Goal: Find specific page/section: Find specific page/section

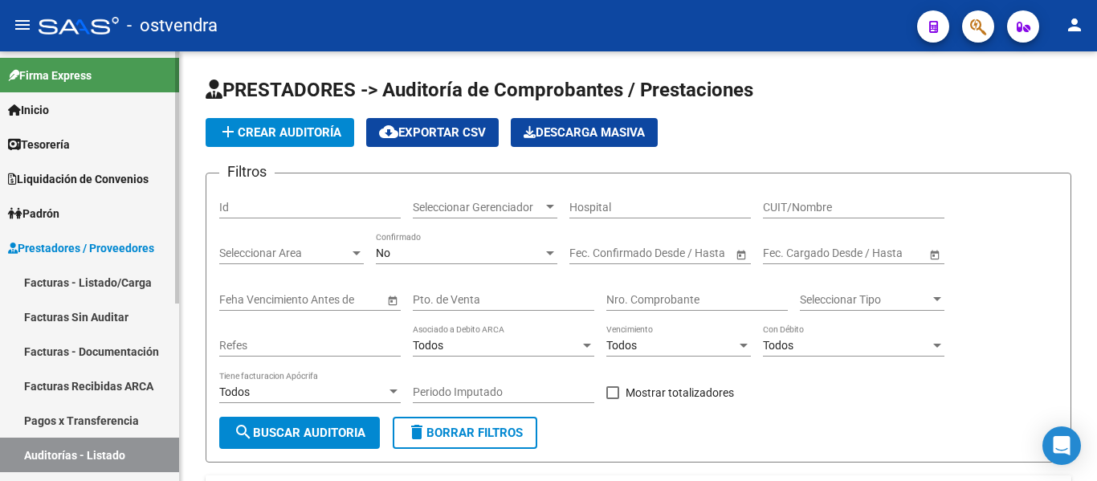
click at [105, 153] on link "Tesorería" at bounding box center [89, 144] width 179 height 35
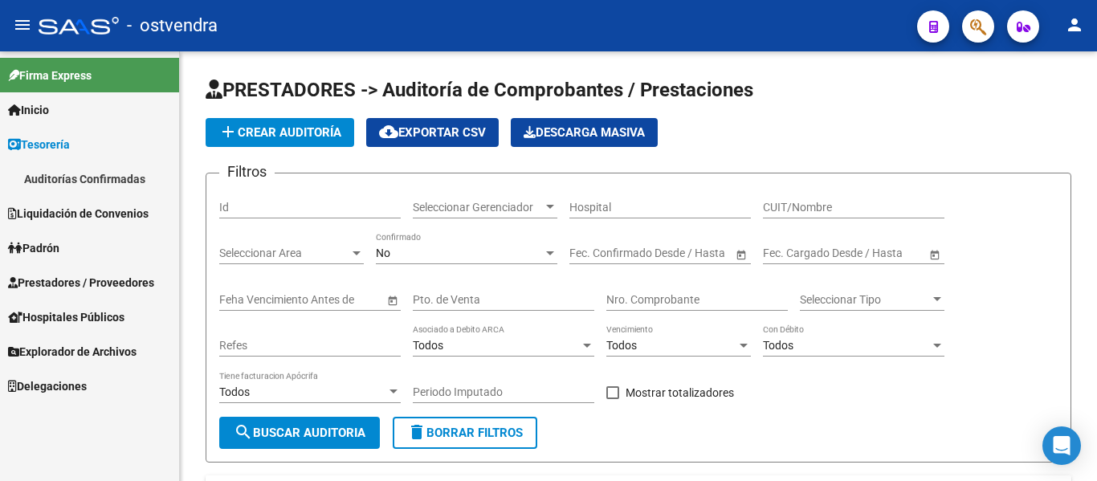
click at [93, 190] on link "Auditorías Confirmadas" at bounding box center [89, 178] width 179 height 35
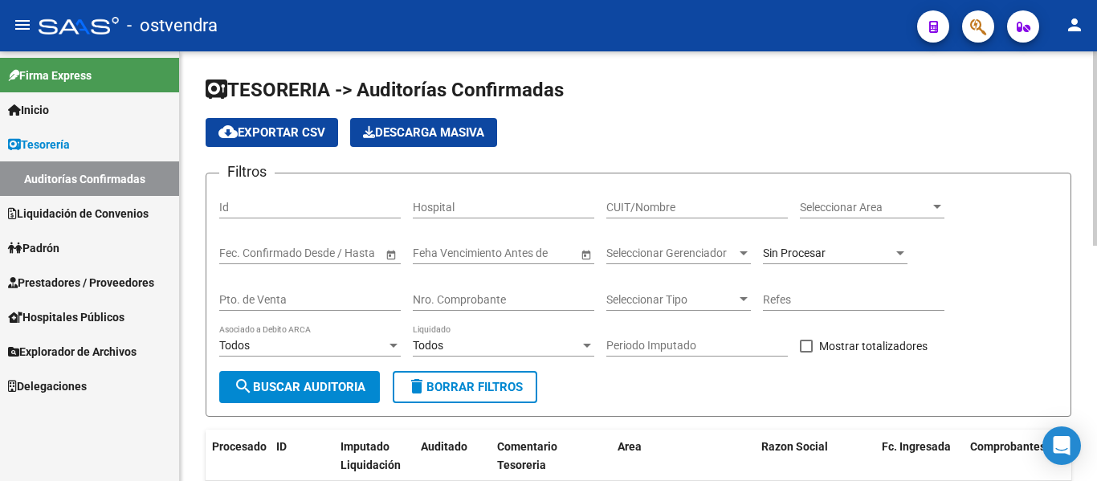
click at [675, 210] on input "CUIT/Nombre" at bounding box center [697, 208] width 182 height 14
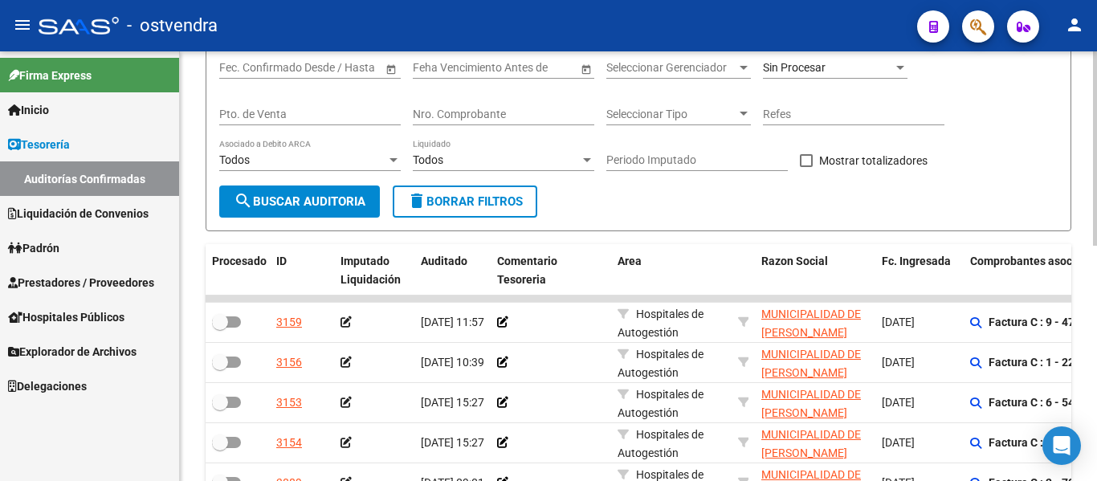
scroll to position [190, 0]
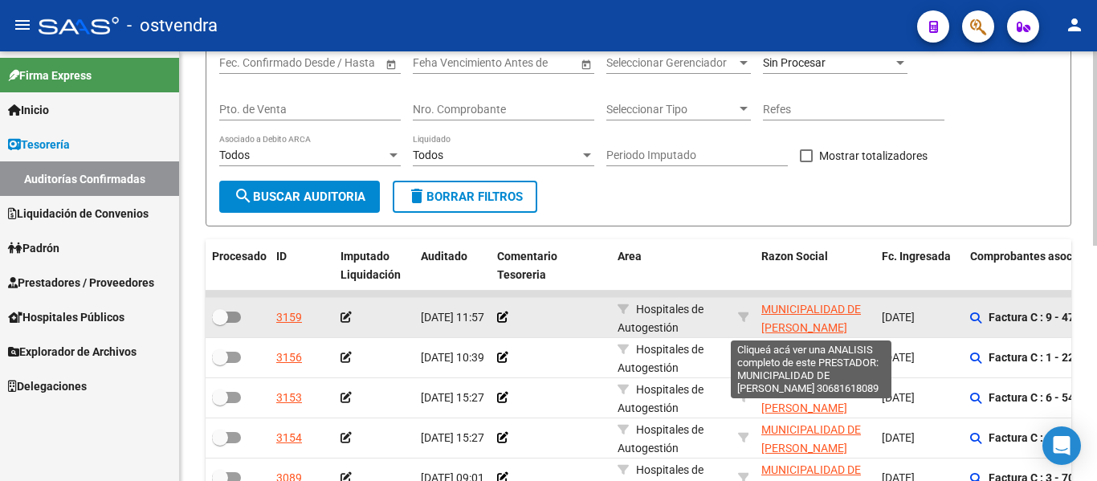
type input "municipalidad de jo"
click at [786, 320] on span "MUNICIPALIDAD DE [PERSON_NAME]" at bounding box center [811, 318] width 100 height 31
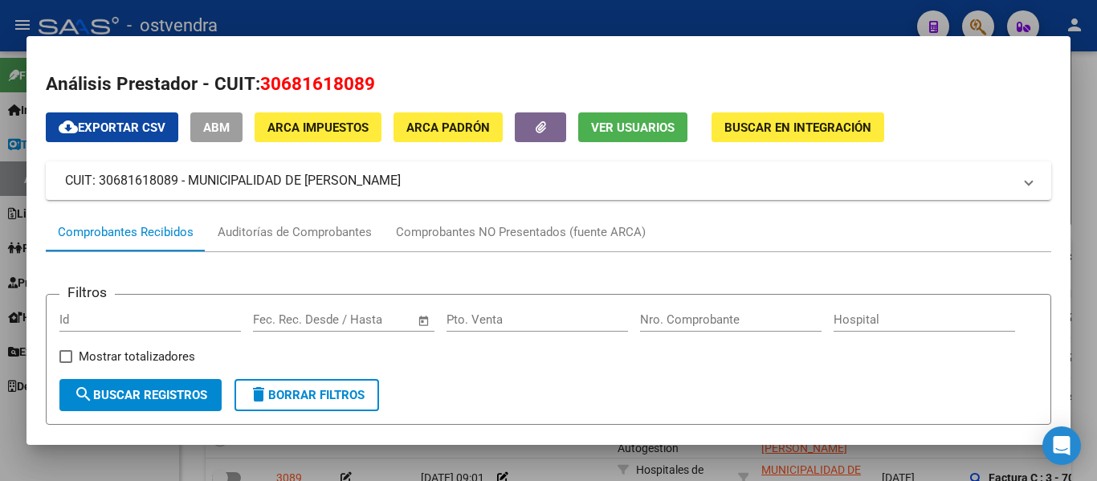
click at [613, 1] on div at bounding box center [548, 240] width 1097 height 481
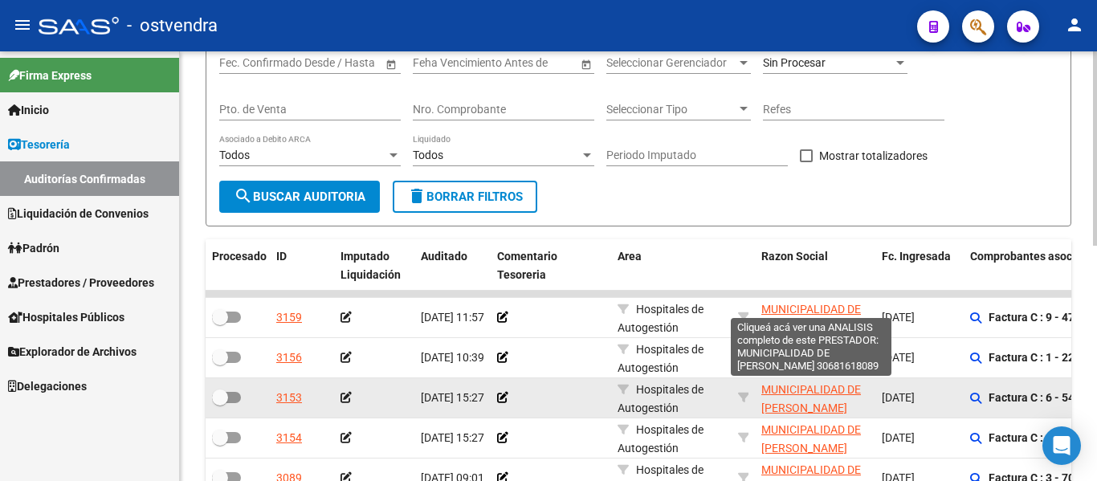
click at [802, 408] on span "MUNICIPALIDAD DE [PERSON_NAME]" at bounding box center [811, 398] width 100 height 31
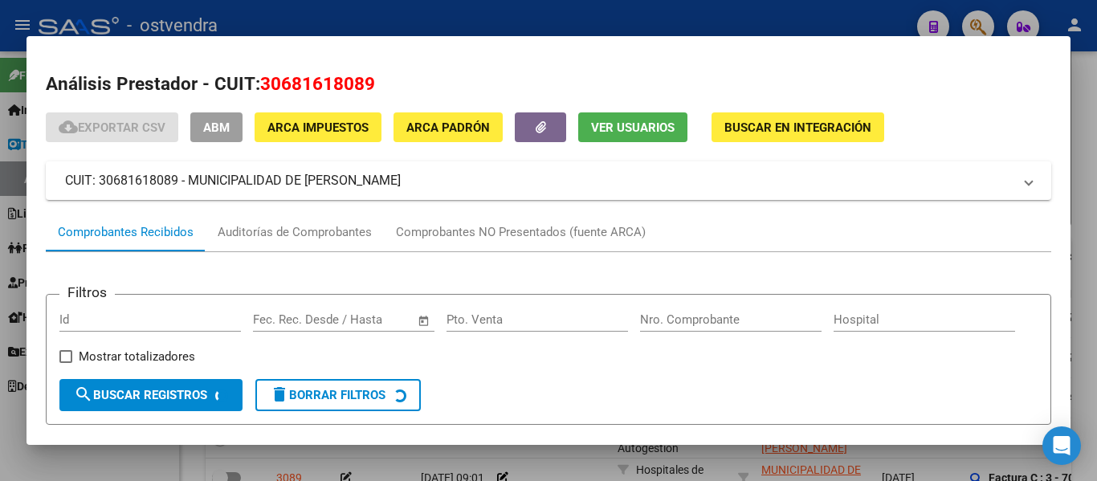
click at [1077, 110] on div at bounding box center [548, 240] width 1097 height 481
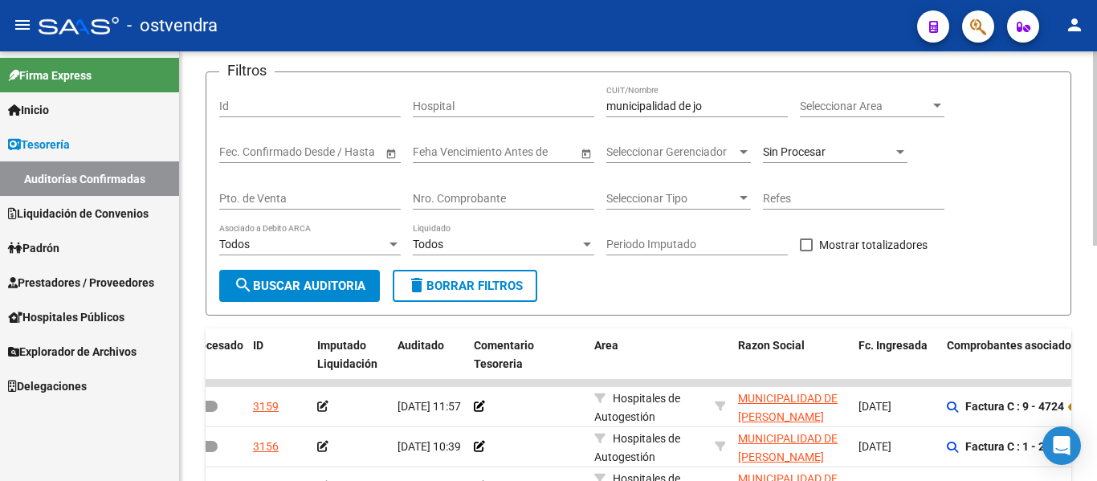
scroll to position [64, 0]
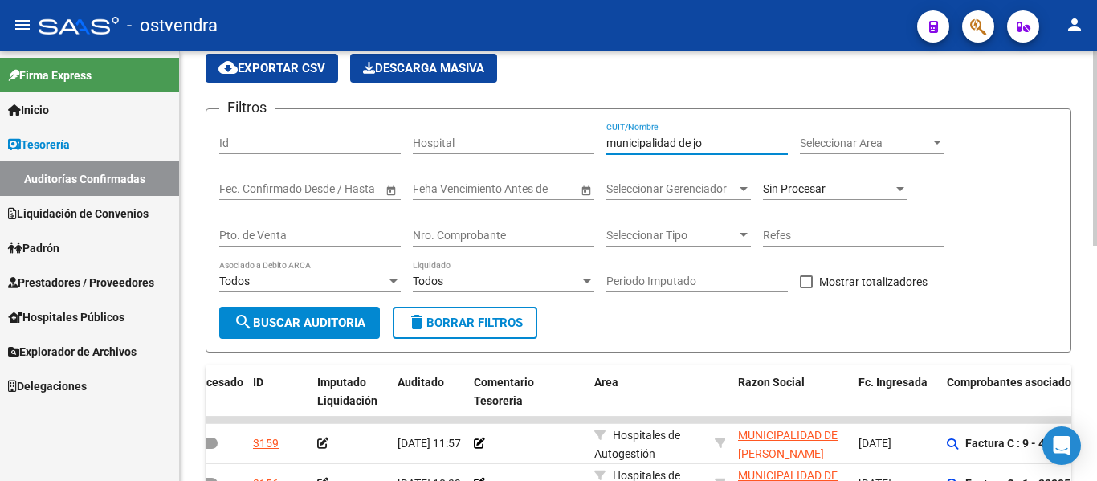
drag, startPoint x: 708, startPoint y: 140, endPoint x: 234, endPoint y: 296, distance: 499.9
click at [234, 296] on div "Filtros Id Hospital municipalidad de jo CUIT/Nombre Seleccionar Area Selecciona…" at bounding box center [638, 214] width 839 height 185
click at [465, 242] on input "Nro. Comprobante" at bounding box center [504, 236] width 182 height 14
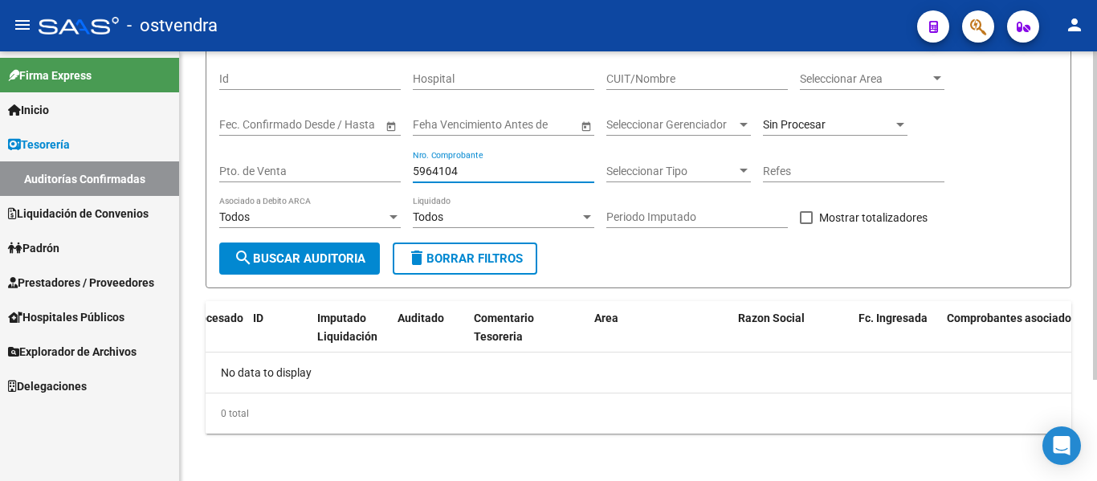
scroll to position [133, 0]
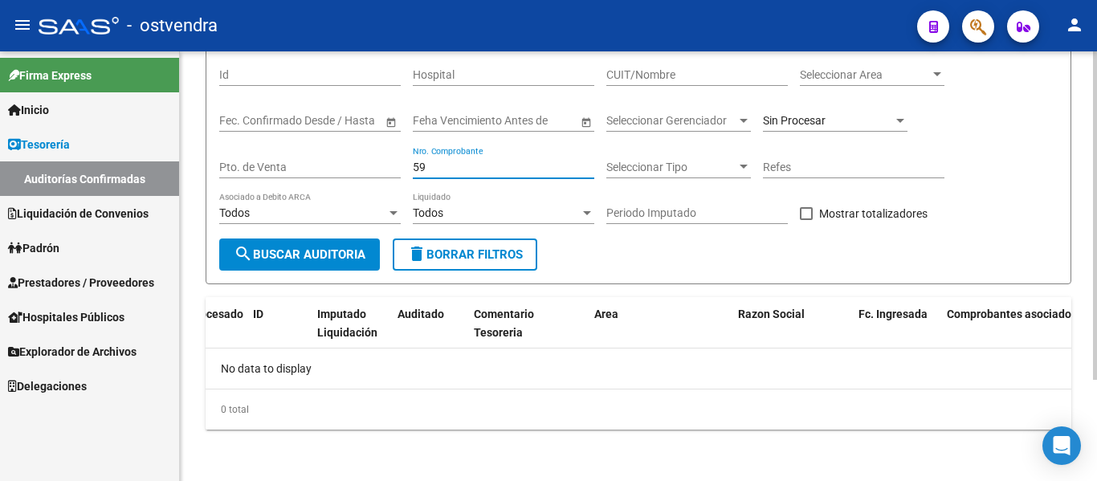
type input "5"
click at [445, 175] on div "Nro. Comprobante" at bounding box center [504, 162] width 182 height 32
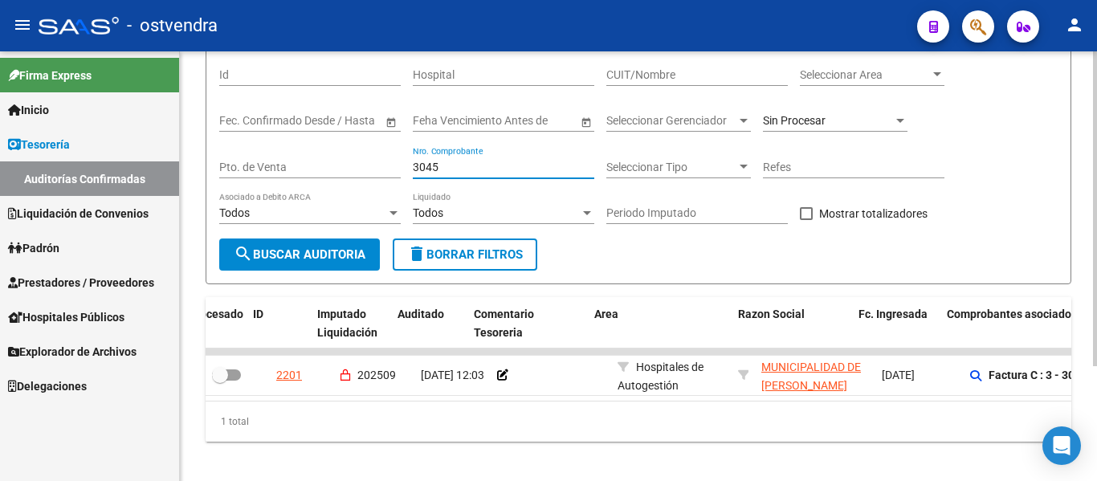
scroll to position [157, 0]
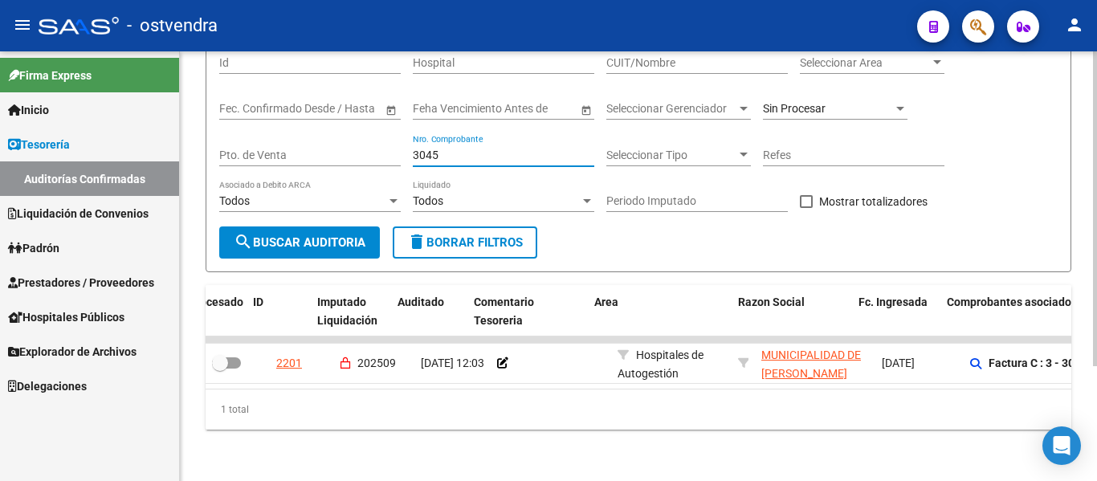
type input "3045"
